Goal: Transaction & Acquisition: Purchase product/service

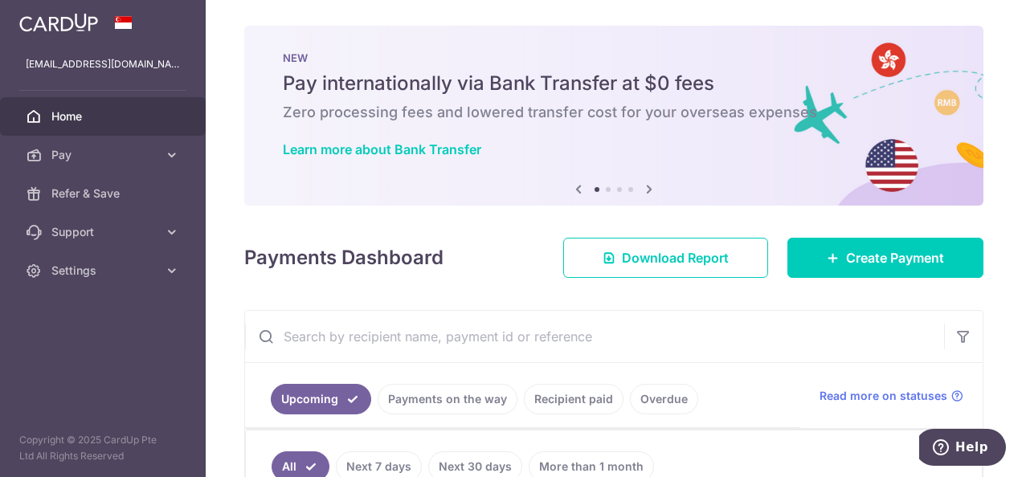
click at [647, 196] on icon at bounding box center [649, 189] width 19 height 20
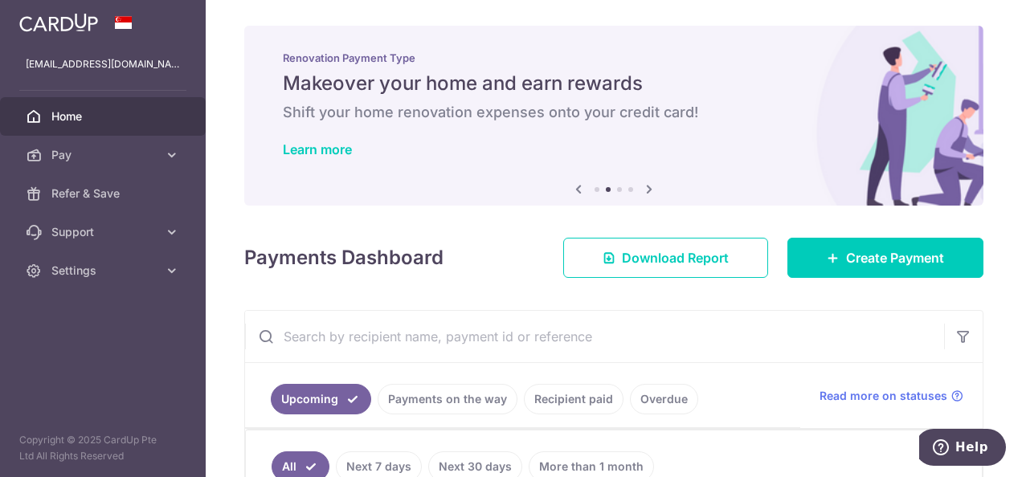
click at [647, 196] on icon at bounding box center [649, 189] width 19 height 20
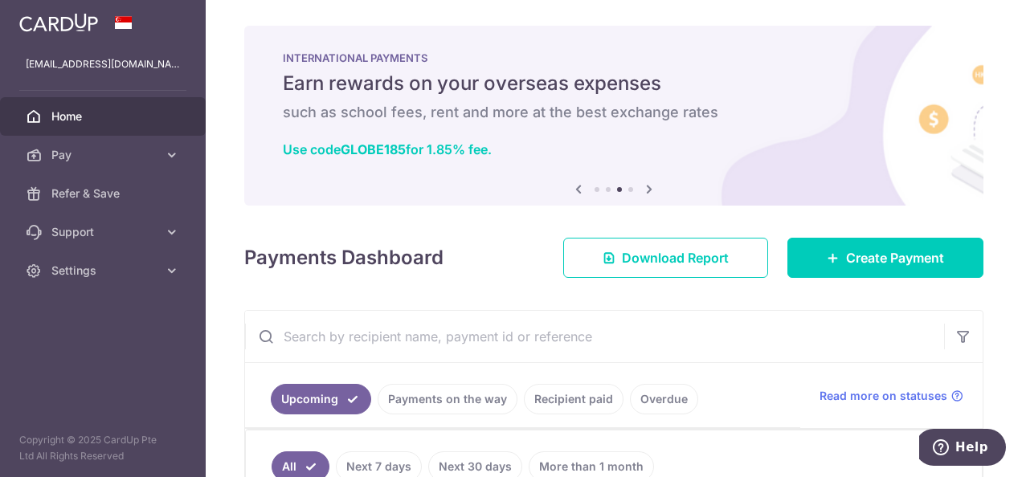
click at [498, 130] on div "INTERNATIONAL PAYMENTS Earn rewards on your overseas expenses such as school fe…" at bounding box center [613, 106] width 739 height 161
click at [642, 190] on icon at bounding box center [649, 189] width 19 height 20
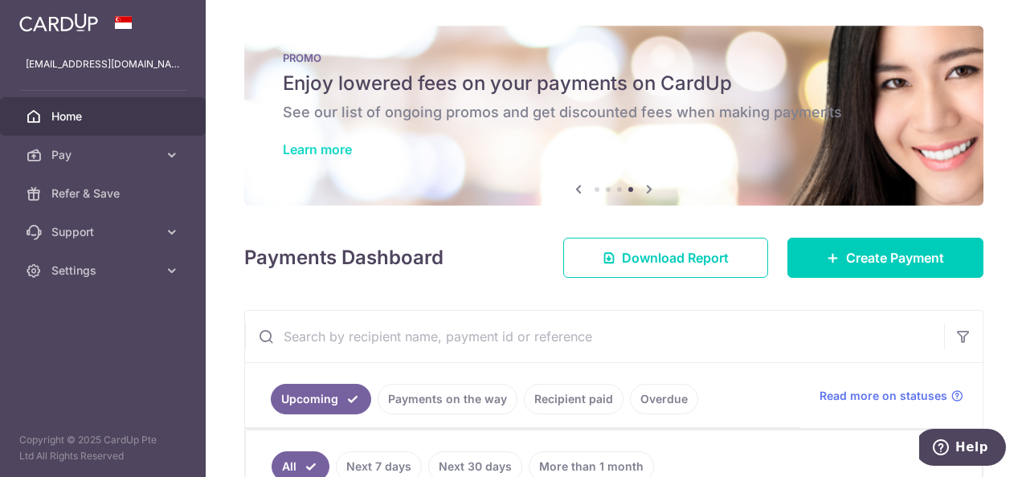
click at [339, 156] on link "Learn more" at bounding box center [317, 149] width 69 height 16
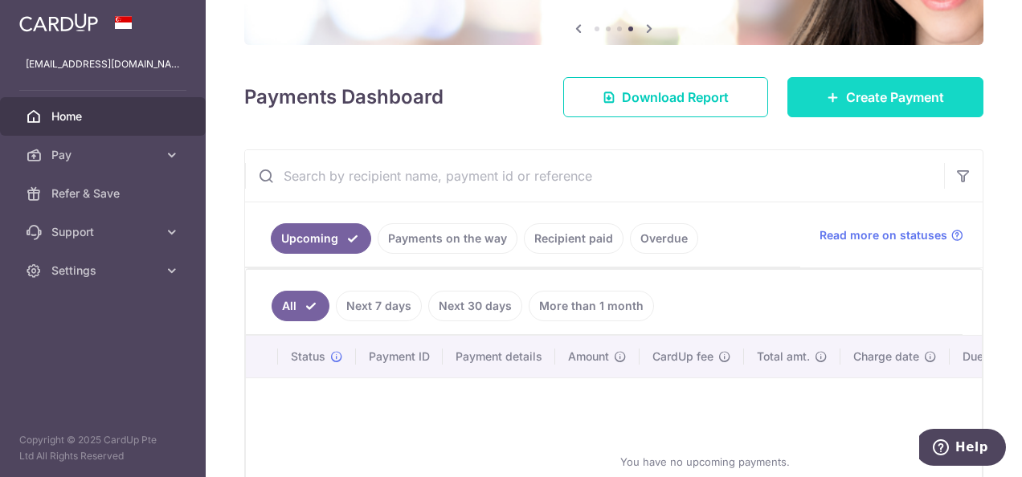
click at [836, 85] on link "Create Payment" at bounding box center [886, 97] width 196 height 40
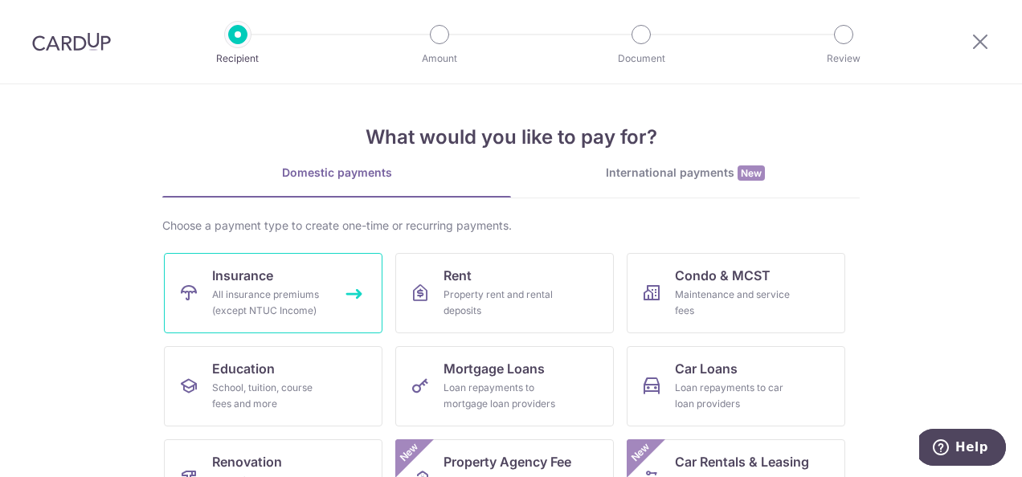
click at [229, 301] on div "All insurance premiums (except NTUC Income)" at bounding box center [270, 303] width 116 height 32
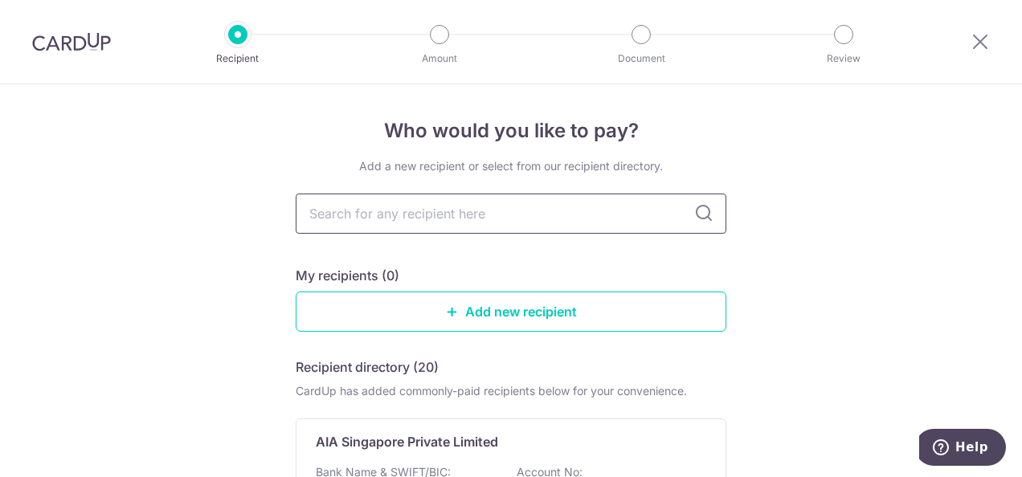
click at [550, 224] on input "text" at bounding box center [511, 214] width 431 height 40
type input "aia"
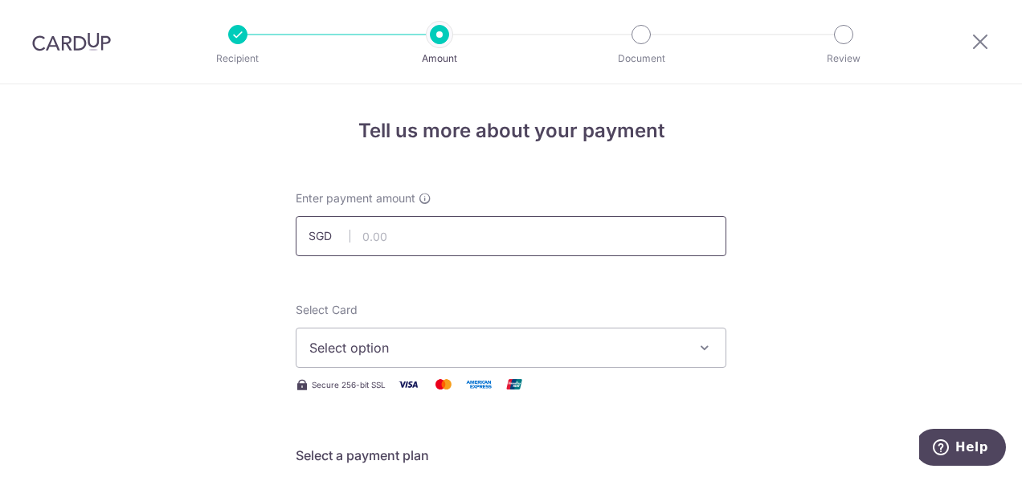
click at [368, 227] on input "text" at bounding box center [511, 236] width 431 height 40
type input "169.50"
type input "L535033364"
type input "OFF225"
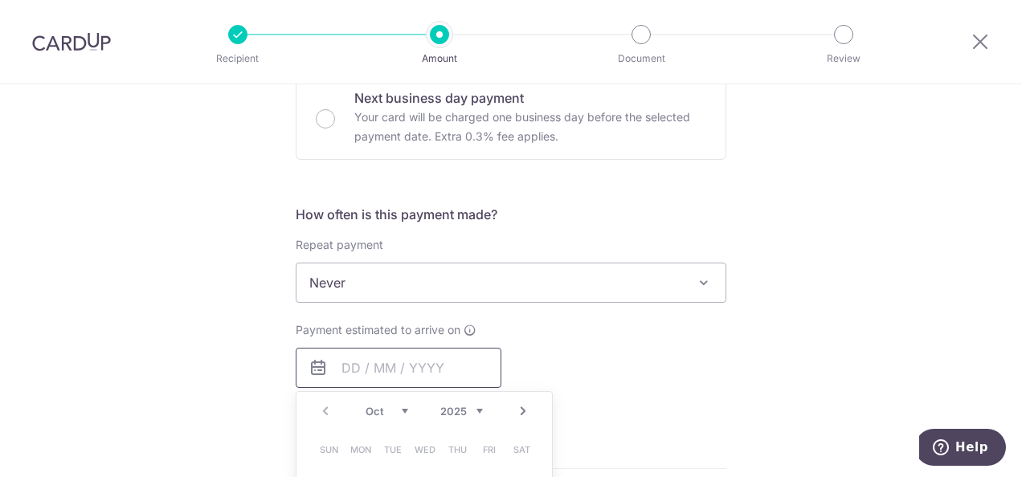
click at [511, 268] on span "Never" at bounding box center [511, 283] width 429 height 39
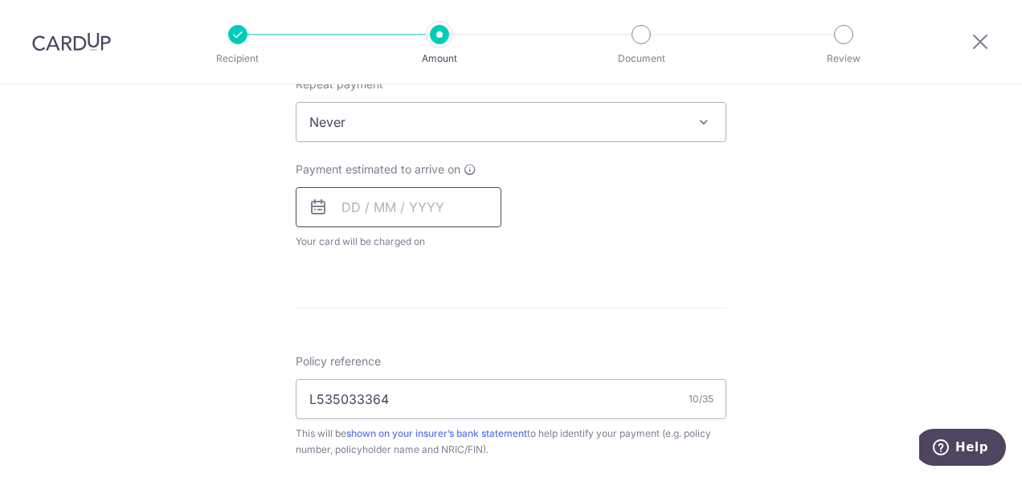
click at [342, 209] on input "text" at bounding box center [399, 207] width 206 height 40
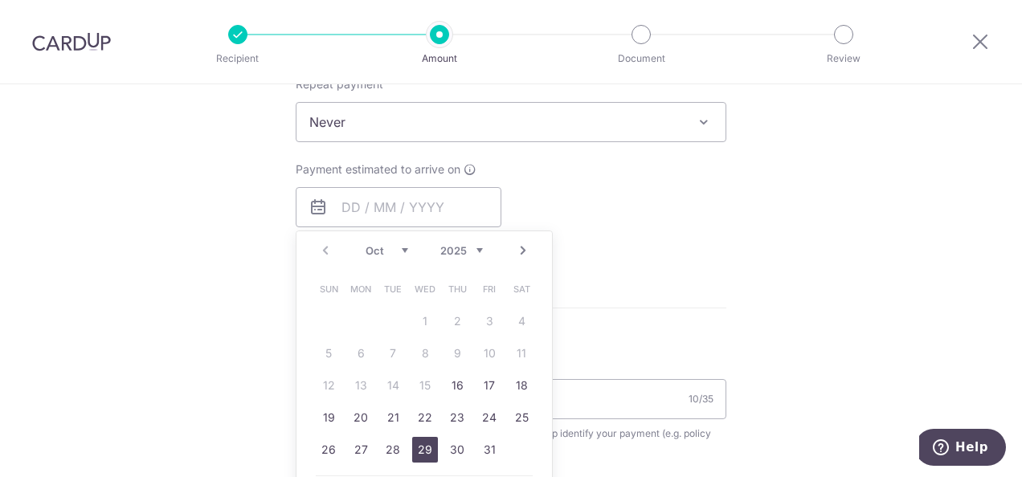
click at [419, 442] on link "29" at bounding box center [425, 450] width 26 height 26
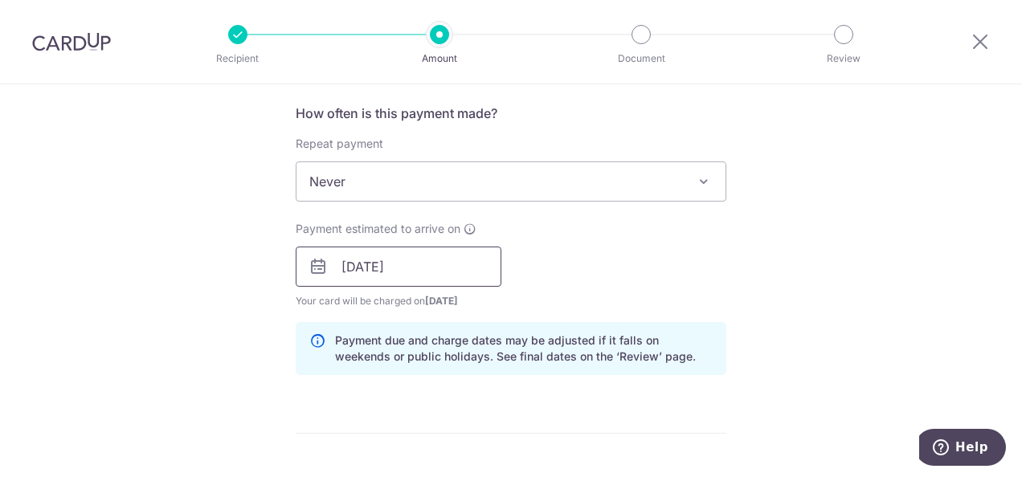
scroll to position [582, 0]
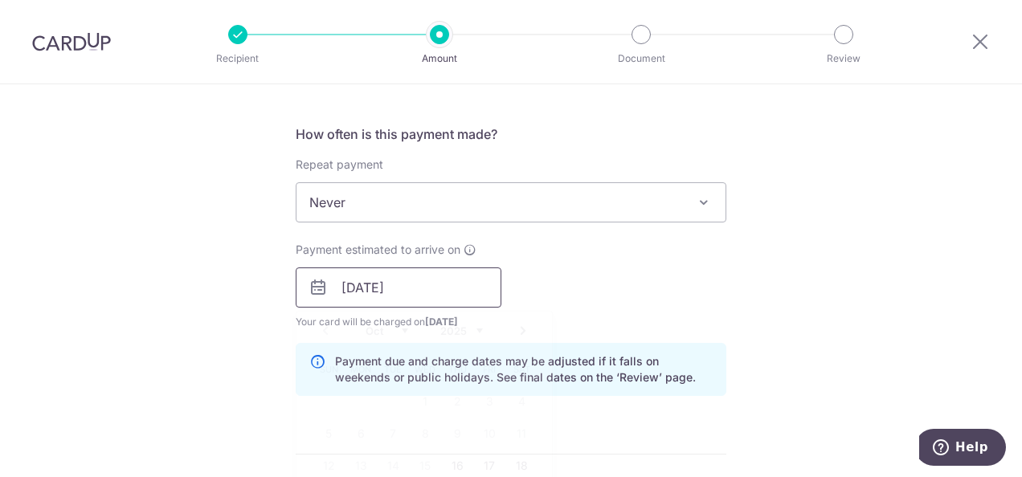
click at [390, 276] on input "29/10/2025" at bounding box center [399, 288] width 206 height 40
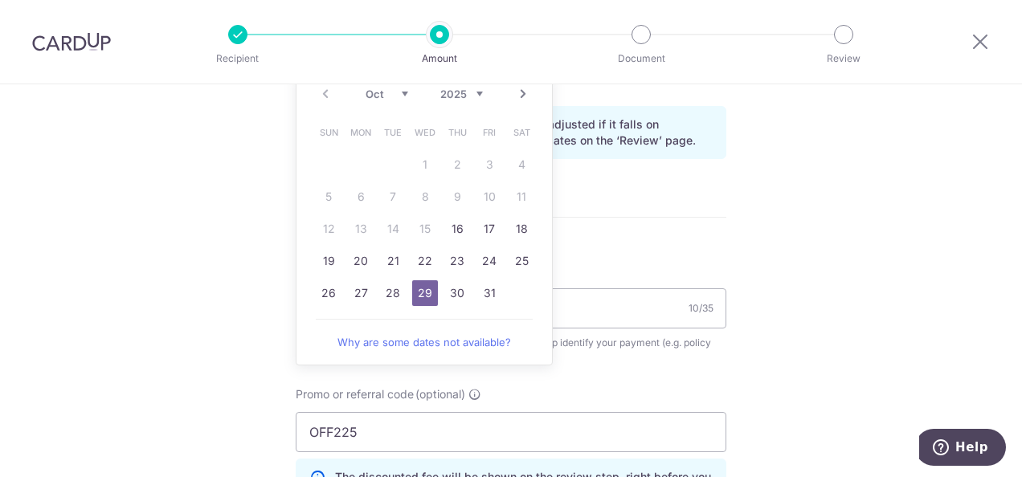
scroll to position [823, 0]
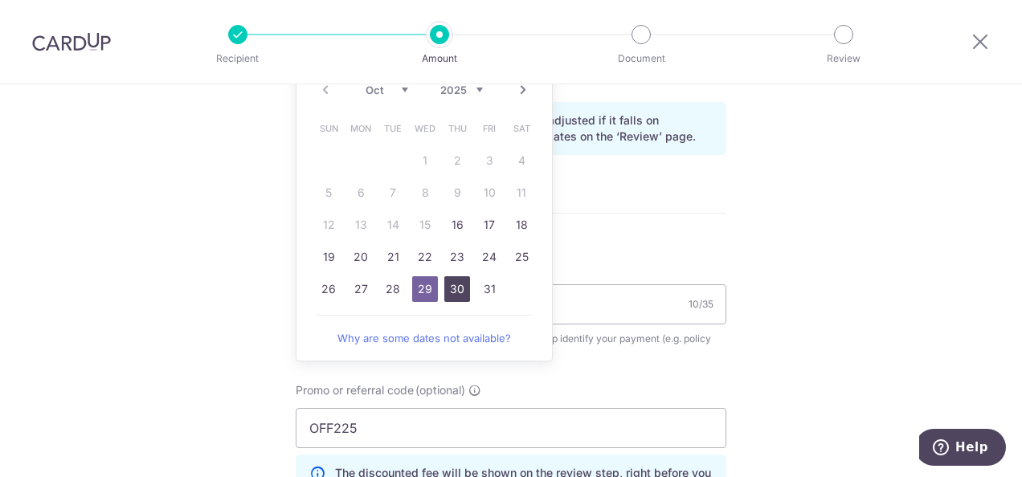
click at [453, 287] on link "30" at bounding box center [457, 289] width 26 height 26
type input "30/10/2025"
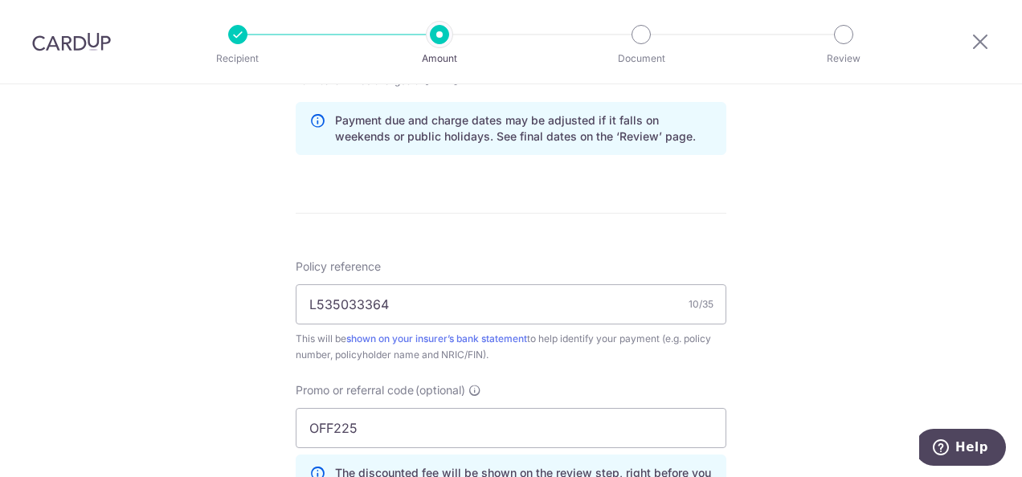
click at [712, 226] on form "Enter payment amount SGD 169.50 169.50 Select Card Select option Add credit car…" at bounding box center [511, 73] width 431 height 1410
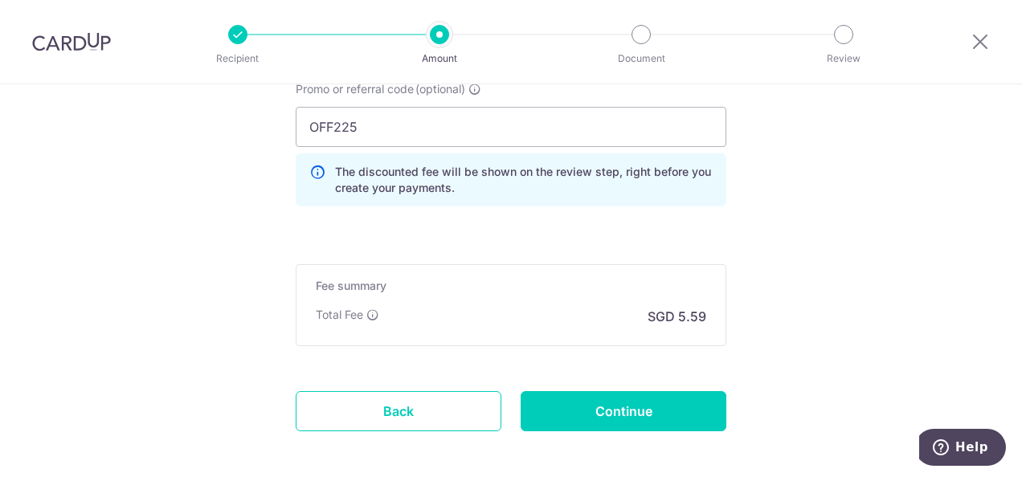
scroll to position [1194, 0]
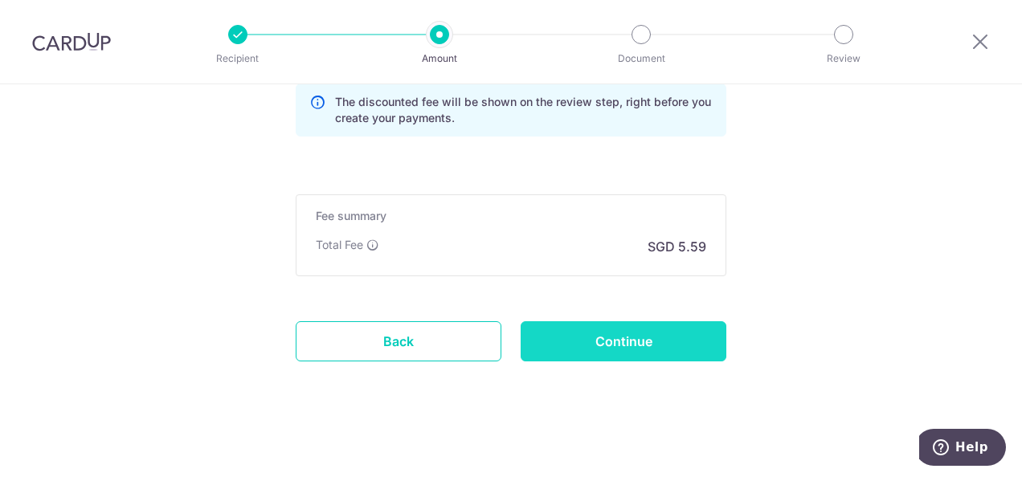
click at [620, 326] on input "Continue" at bounding box center [624, 341] width 206 height 40
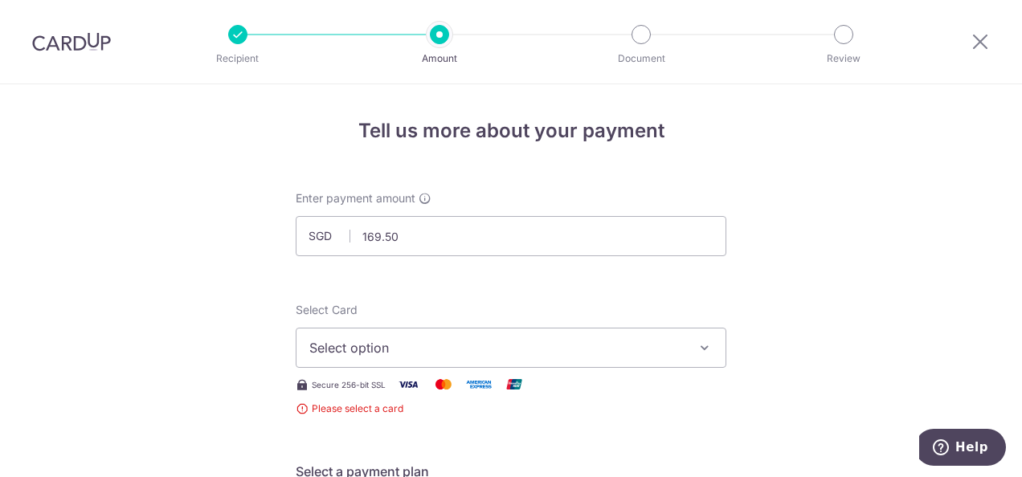
click at [510, 351] on span "Select option" at bounding box center [496, 347] width 374 height 19
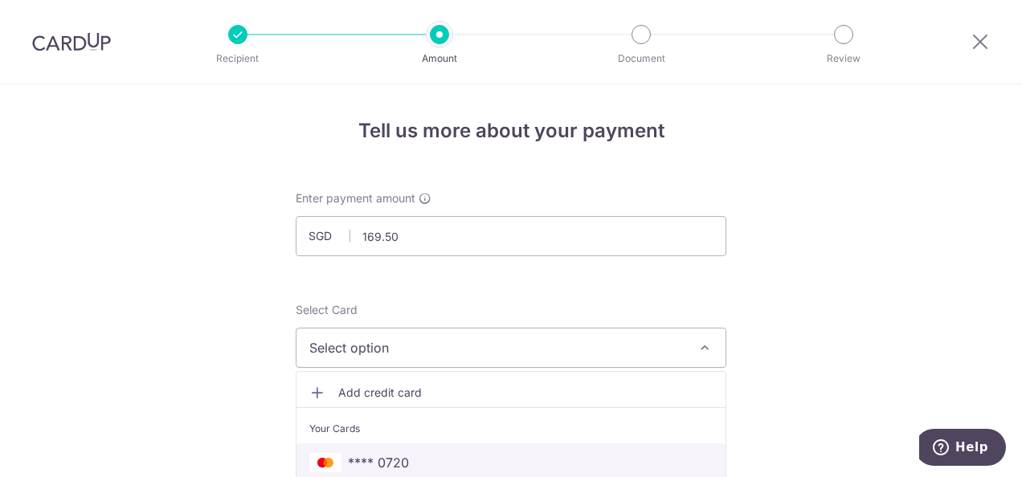
click at [423, 460] on span "**** 0720" at bounding box center [510, 462] width 403 height 19
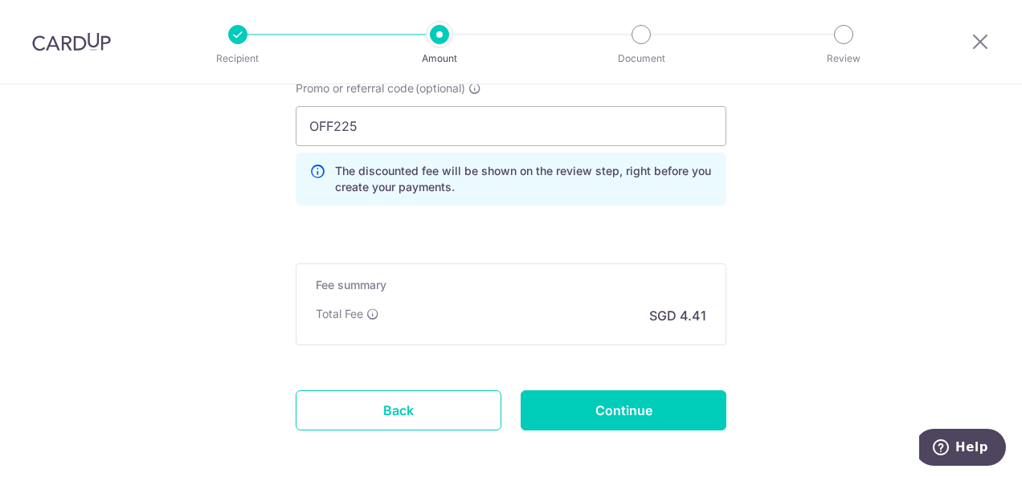
scroll to position [1194, 0]
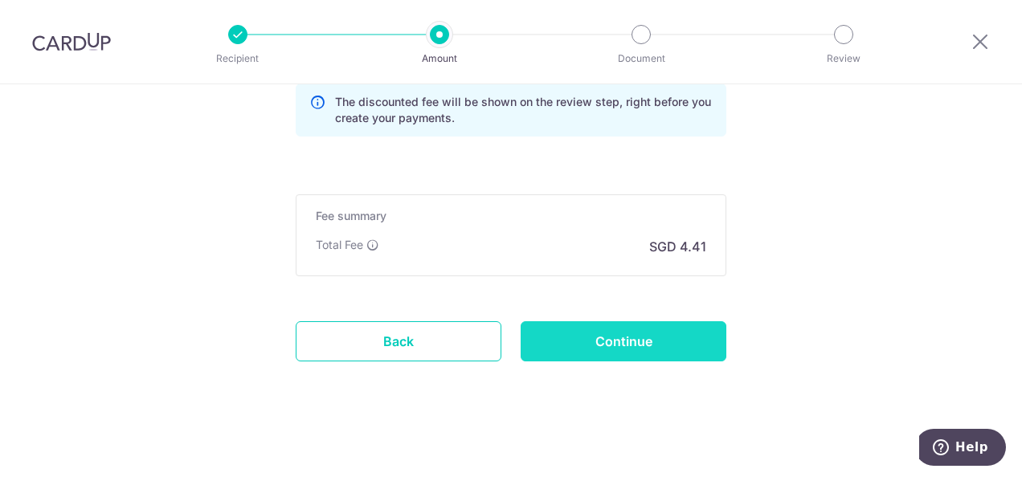
click at [689, 332] on input "Continue" at bounding box center [624, 341] width 206 height 40
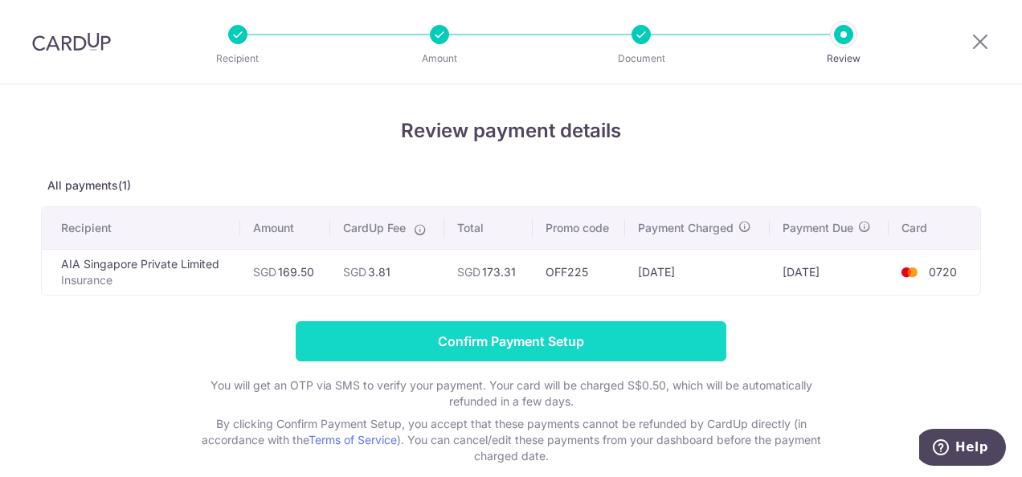
click at [479, 347] on input "Confirm Payment Setup" at bounding box center [511, 341] width 431 height 40
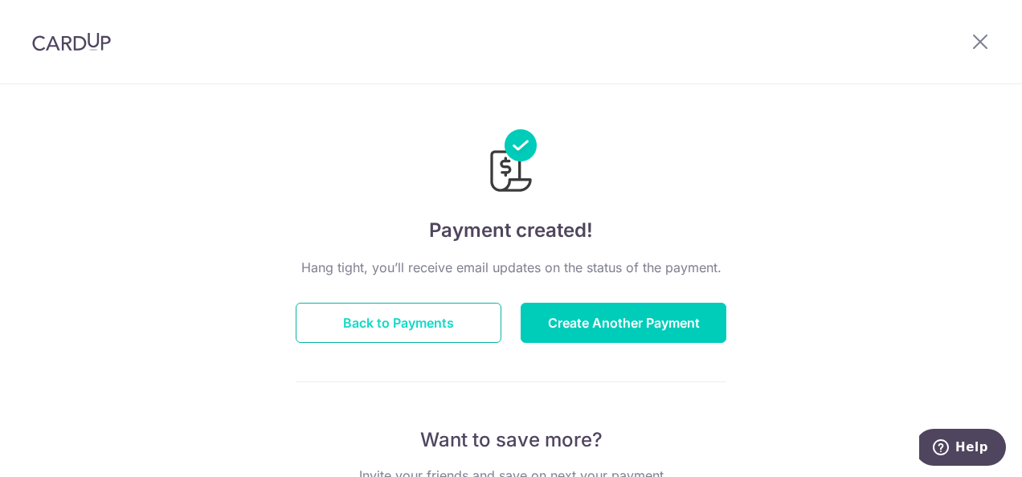
click at [375, 312] on button "Back to Payments" at bounding box center [399, 323] width 206 height 40
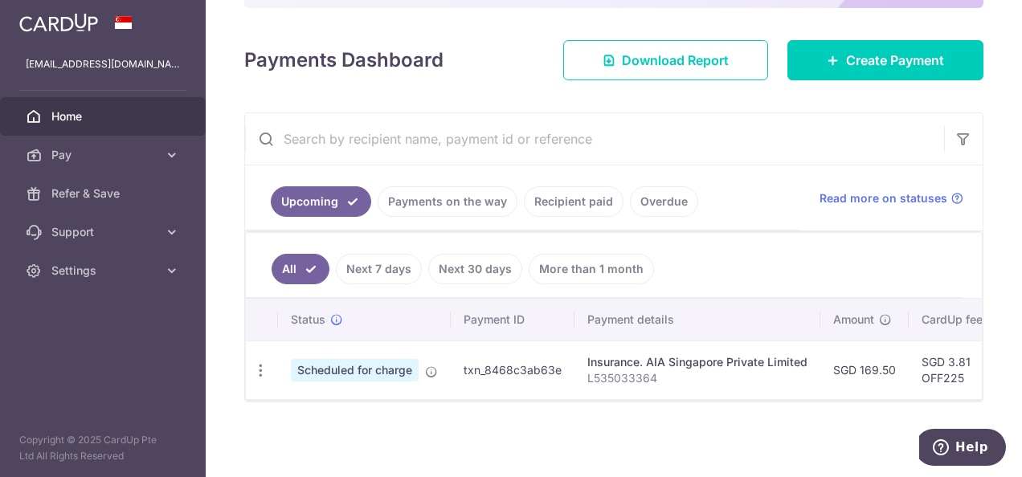
scroll to position [201, 0]
click at [381, 262] on link "Next 7 days" at bounding box center [379, 268] width 86 height 31
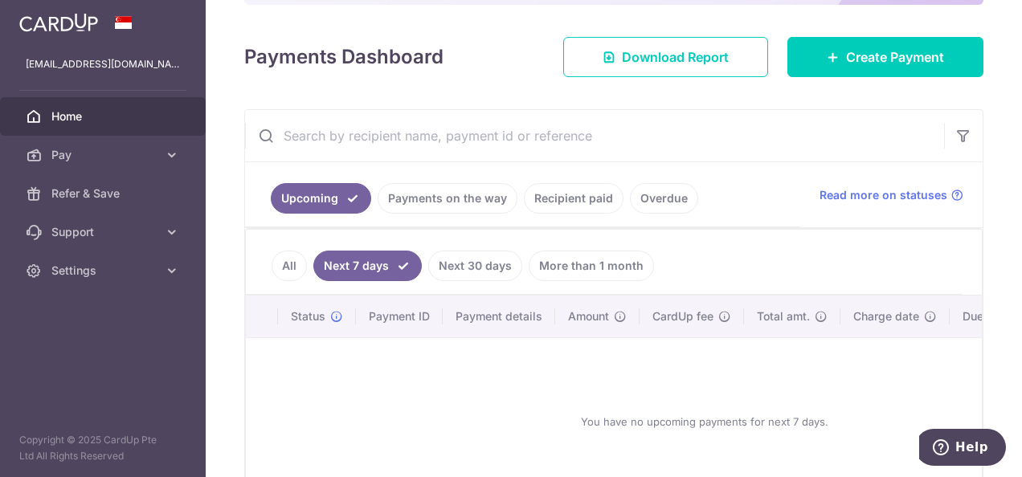
click at [468, 252] on link "Next 30 days" at bounding box center [475, 266] width 94 height 31
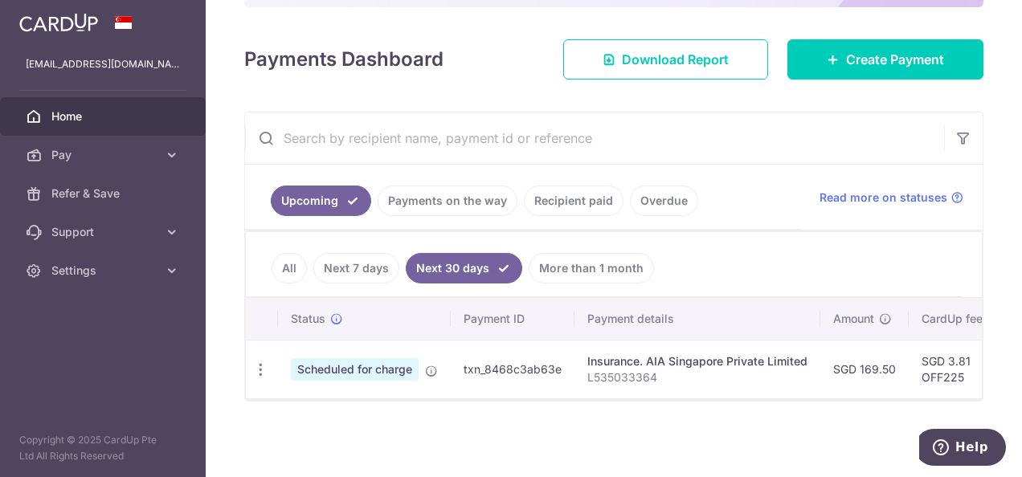
scroll to position [0, 0]
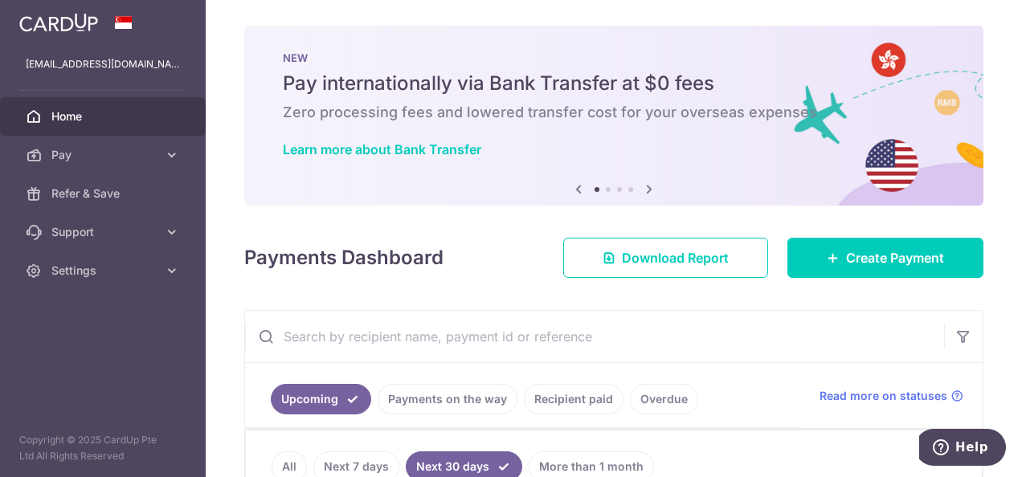
click at [801, 335] on input "text" at bounding box center [594, 336] width 699 height 51
click at [88, 279] on link "Settings" at bounding box center [103, 271] width 206 height 39
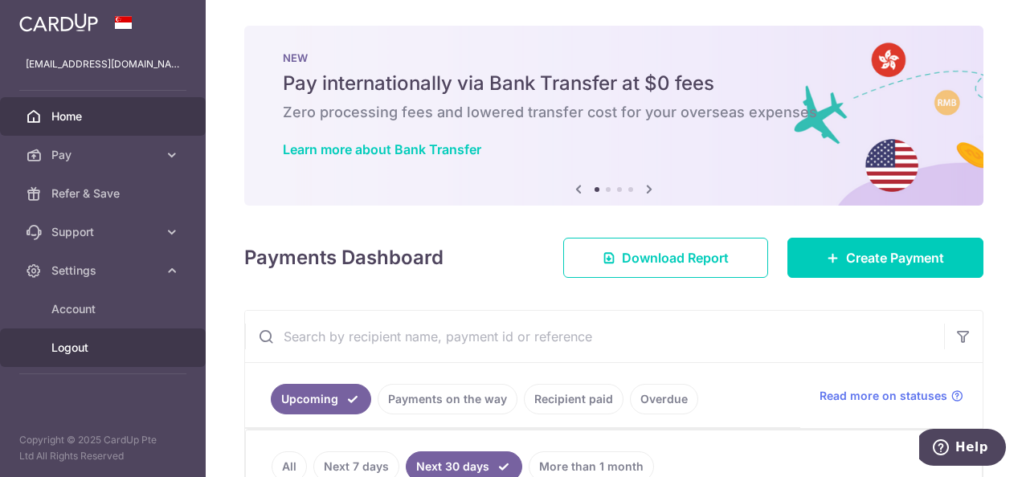
click at [68, 342] on span "Logout" at bounding box center [104, 348] width 106 height 16
